Goal: Task Accomplishment & Management: Manage account settings

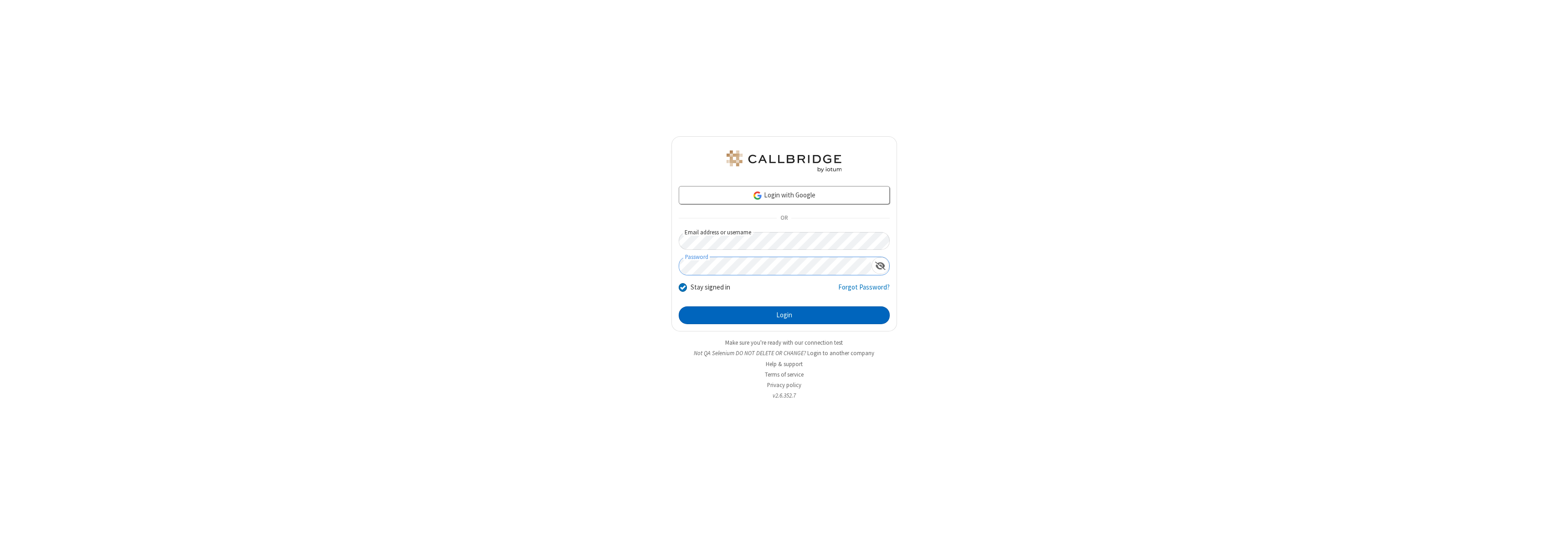
click at [784, 315] on button "Login" at bounding box center [784, 316] width 211 height 18
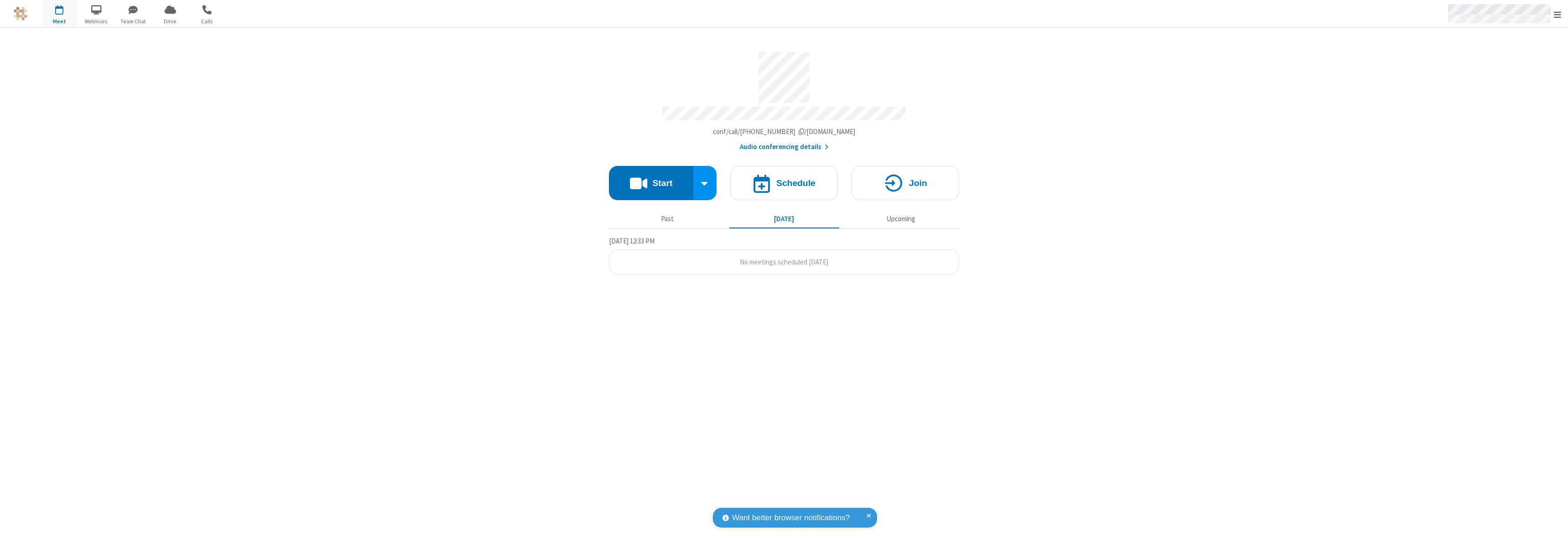
click at [1558, 14] on span "Open menu" at bounding box center [1557, 14] width 7 height 9
click at [1504, 61] on div "Settings" at bounding box center [1504, 61] width 127 height 25
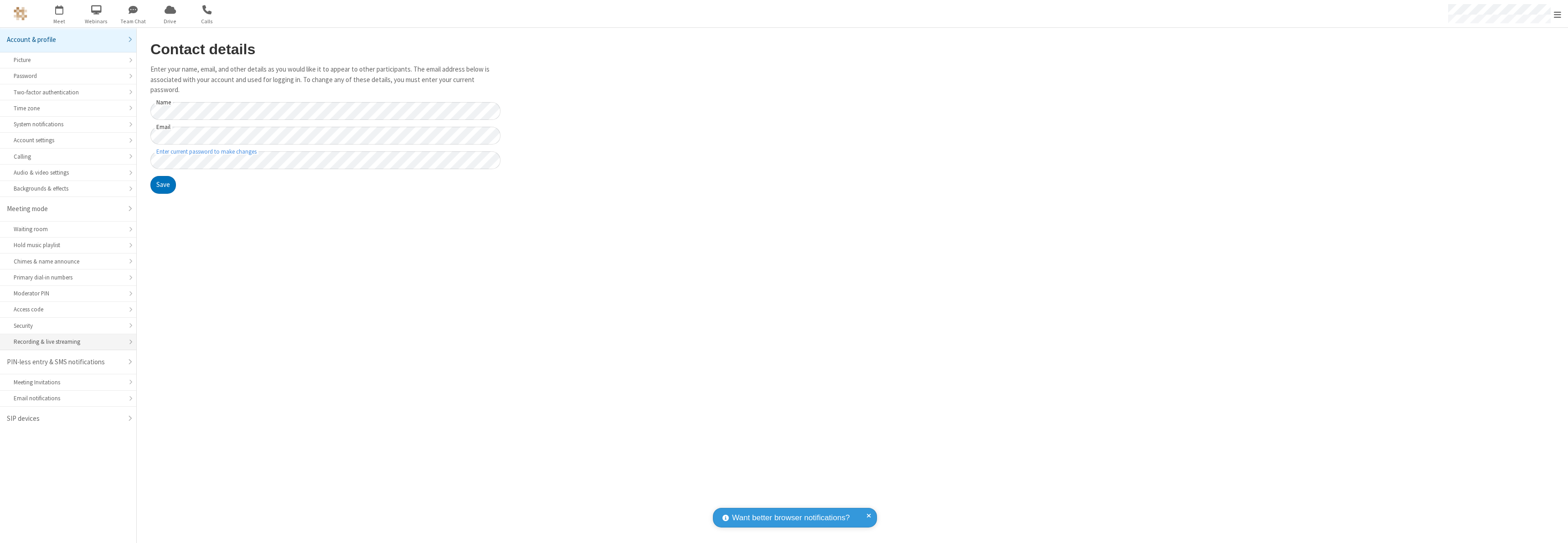
click at [68, 342] on div "Recording & live streaming" at bounding box center [68, 342] width 109 height 8
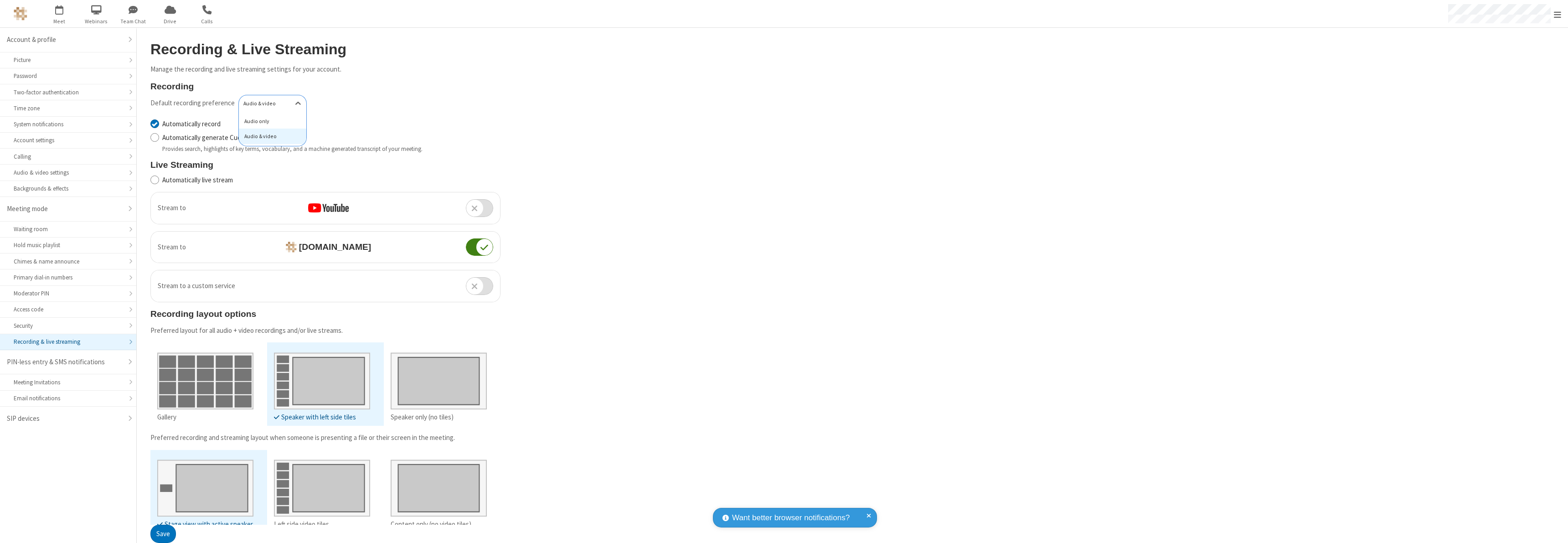
click at [270, 121] on div "Audio only" at bounding box center [273, 121] width 68 height 16
click at [163, 534] on button "Save" at bounding box center [163, 535] width 25 height 18
